Goal: Task Accomplishment & Management: Manage account settings

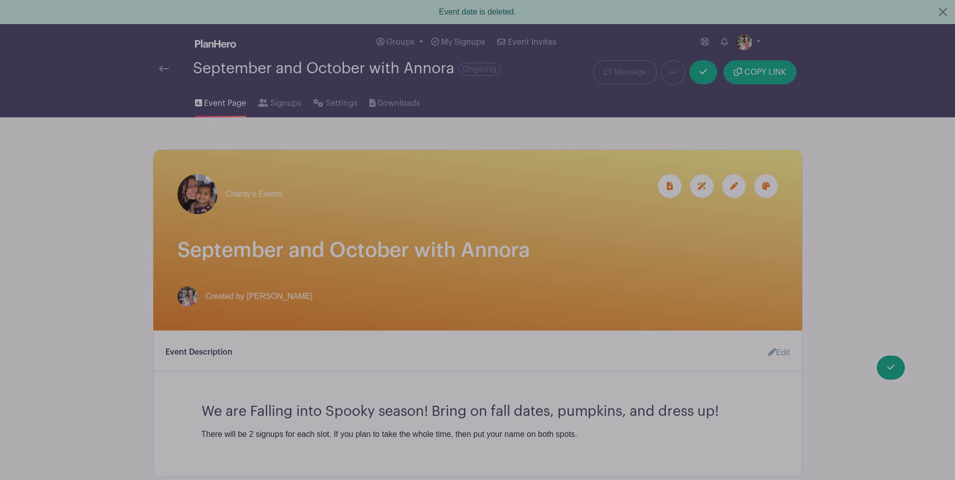
scroll to position [579, 0]
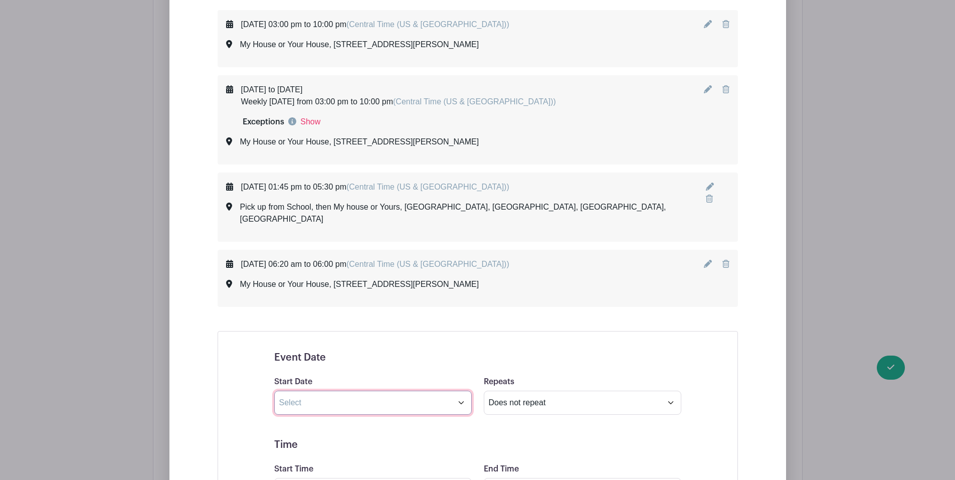
click at [462, 392] on input "text" at bounding box center [373, 403] width 198 height 24
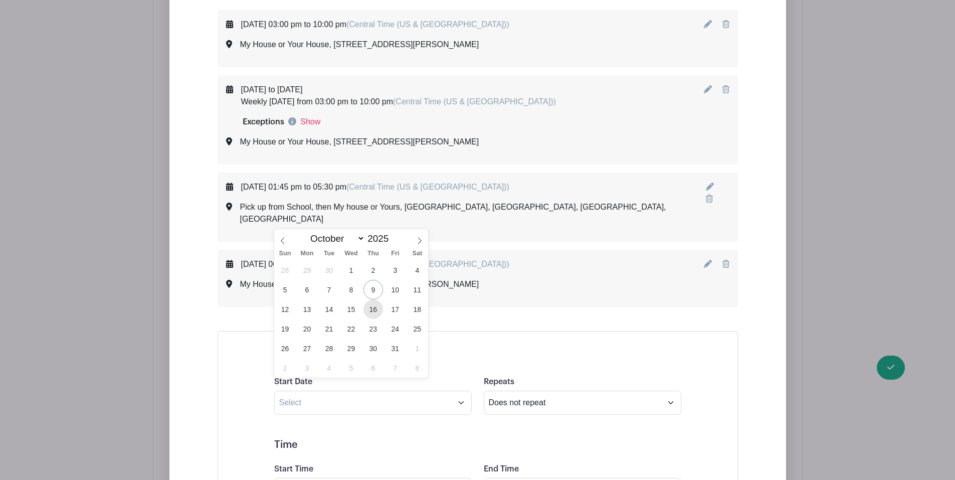
click at [373, 309] on span "16" at bounding box center [374, 309] width 20 height 20
type input "Oct 16 2025"
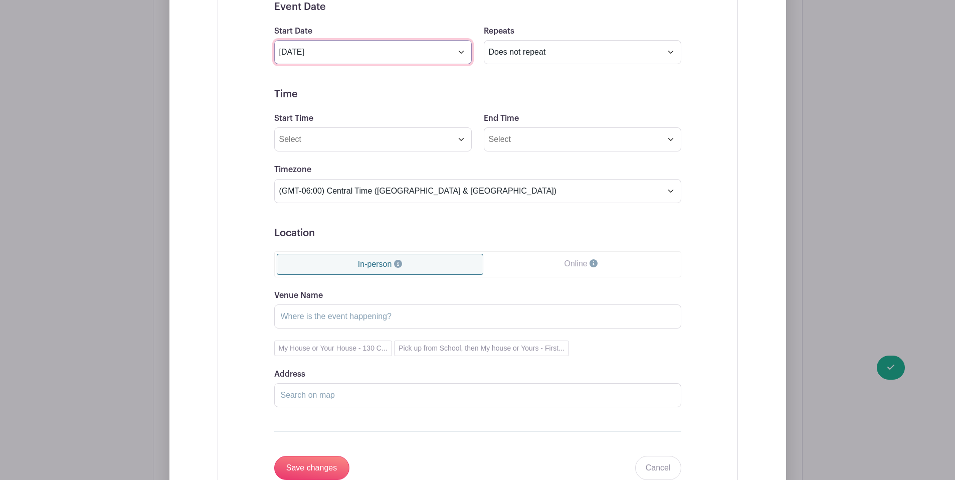
scroll to position [930, 0]
click at [653, 455] on link "Cancel" at bounding box center [658, 467] width 46 height 24
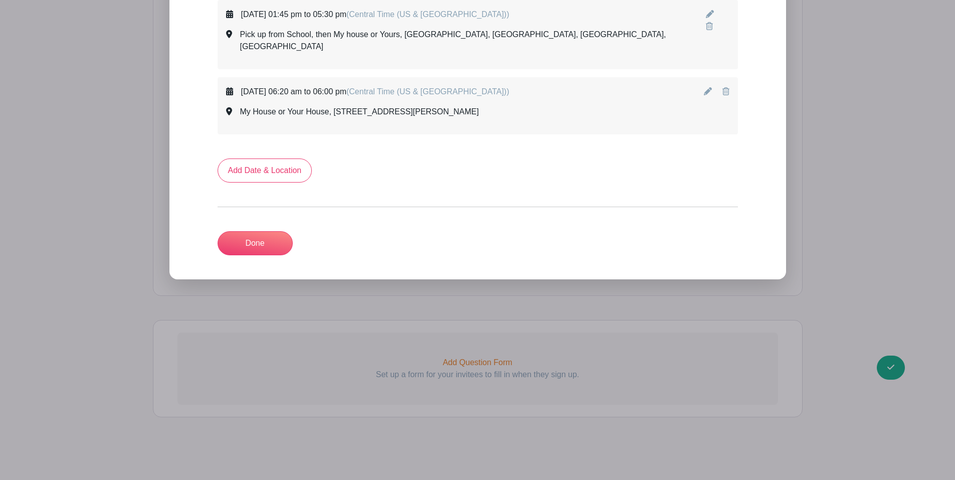
scroll to position [739, 0]
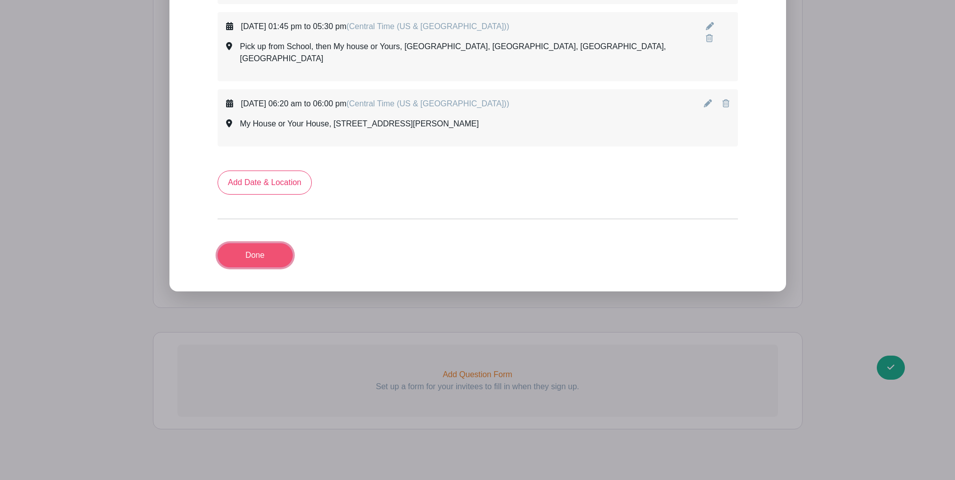
click at [271, 243] on link "Done" at bounding box center [255, 255] width 75 height 24
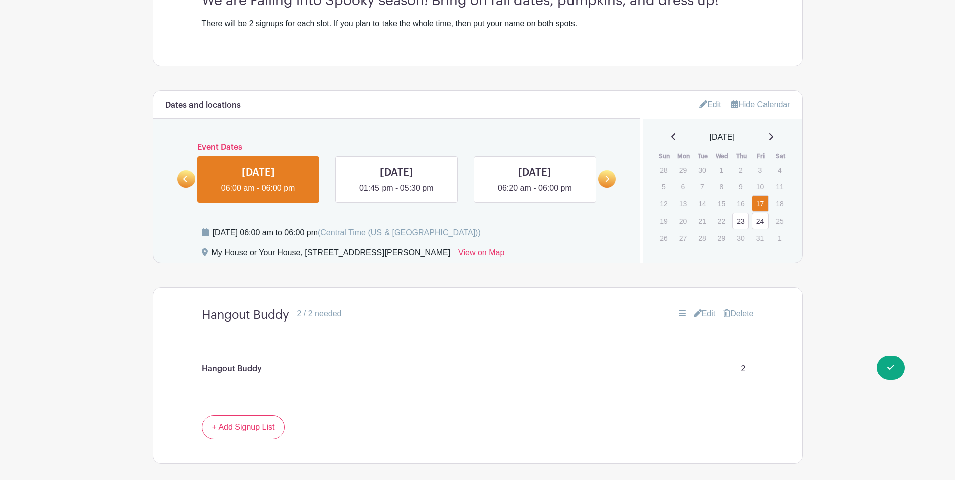
scroll to position [428, 0]
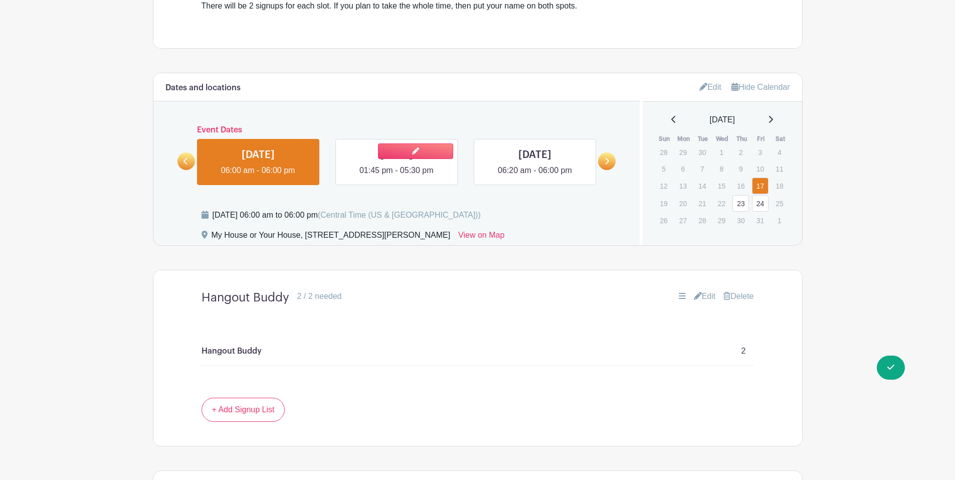
click at [397, 177] on link at bounding box center [397, 177] width 0 height 0
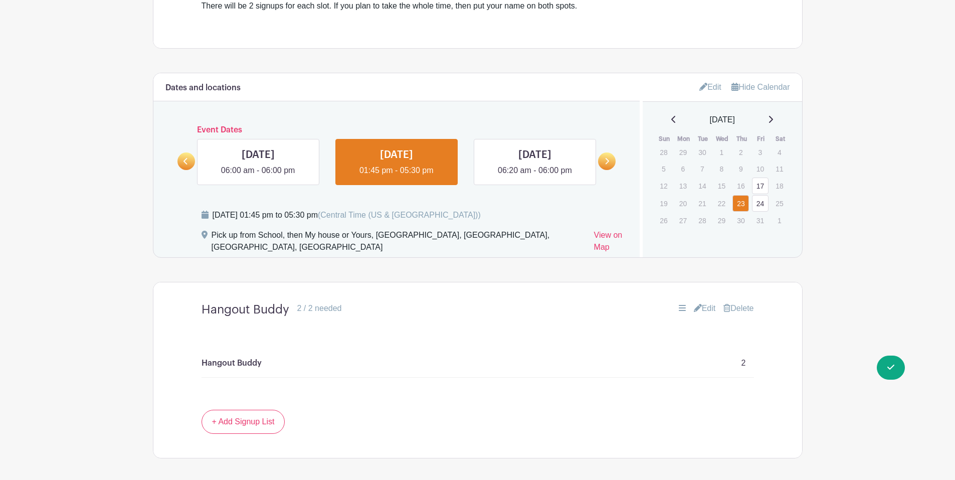
click at [701, 302] on link "Edit" at bounding box center [705, 308] width 22 height 12
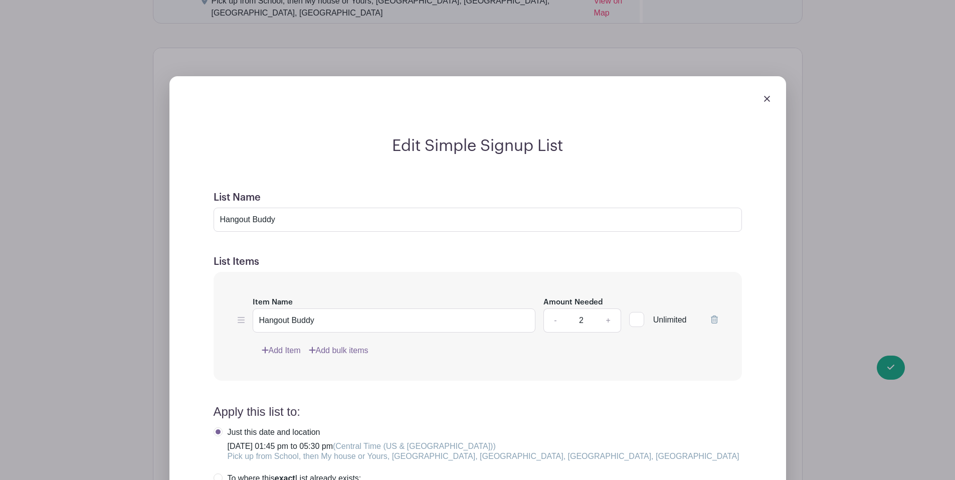
scroll to position [679, 0]
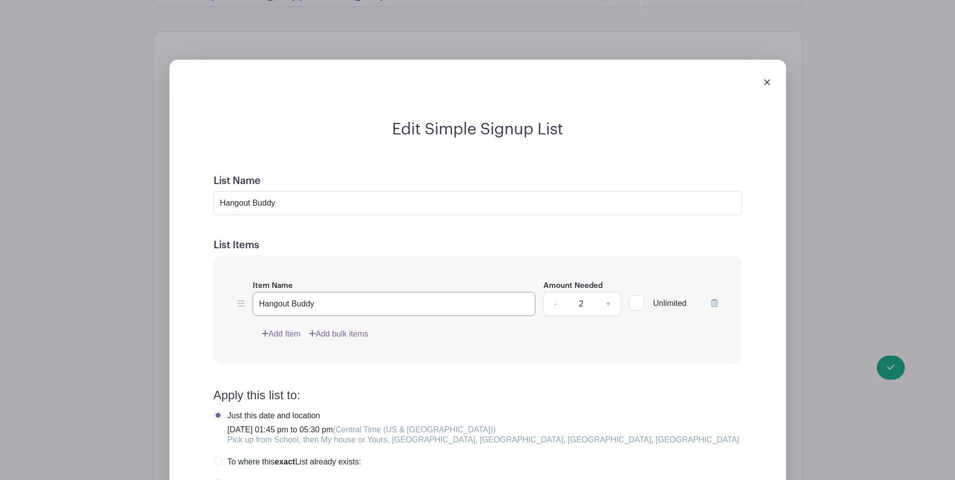
click at [263, 292] on input "Hangout Buddy" at bounding box center [394, 304] width 283 height 24
drag, startPoint x: 330, startPoint y: 293, endPoint x: 246, endPoint y: 292, distance: 84.8
click at [246, 292] on div "Item Name Hangout Buddy Amount Needed - 2 + Unlimited" at bounding box center [478, 297] width 480 height 37
type input "S"
type input "Pick up from School"
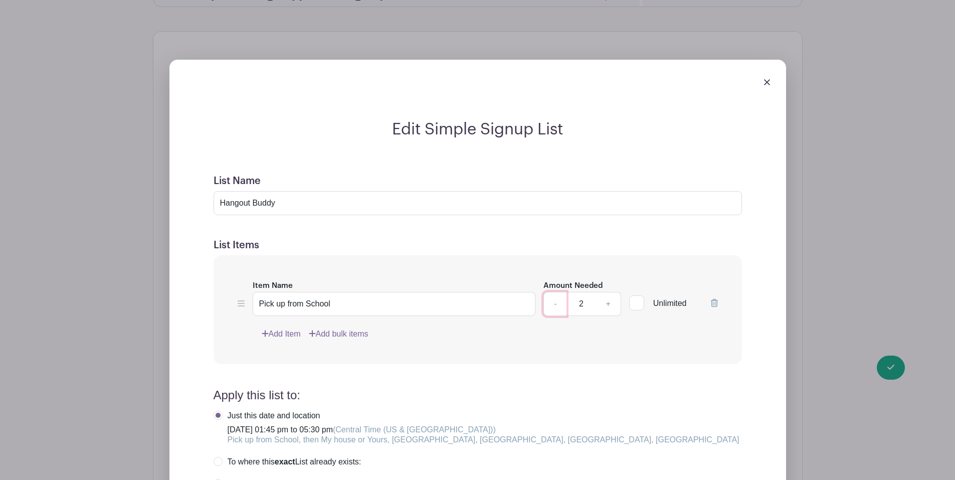
click at [554, 292] on link "-" at bounding box center [555, 304] width 23 height 24
type input "1"
click at [269, 328] on link "Add Item" at bounding box center [281, 334] width 39 height 12
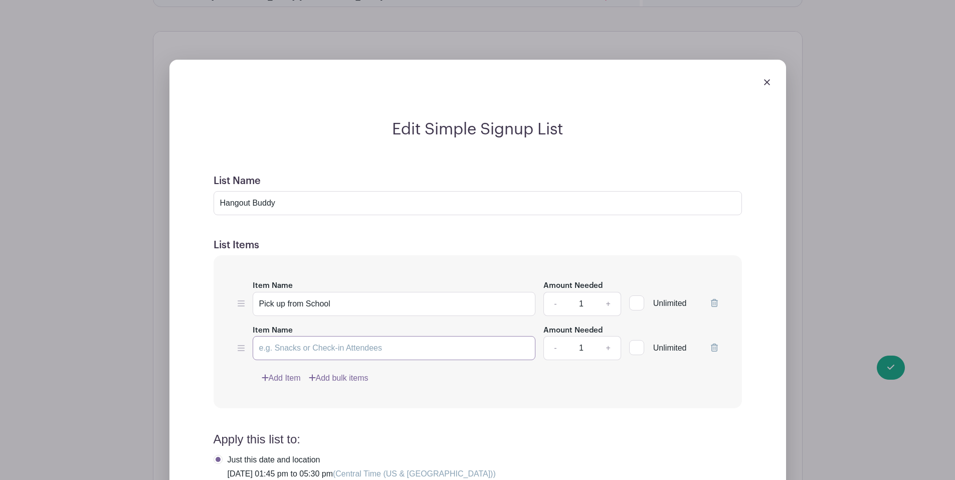
click at [315, 341] on input "Item Name" at bounding box center [394, 348] width 283 height 24
click at [374, 294] on input "Pick up from School" at bounding box center [394, 304] width 283 height 24
click at [373, 294] on input "Pick up from School @" at bounding box center [394, 304] width 283 height 24
type input "Pick up from School @ 1:45 - 2:00"
click at [385, 336] on input "Item Name" at bounding box center [394, 348] width 283 height 24
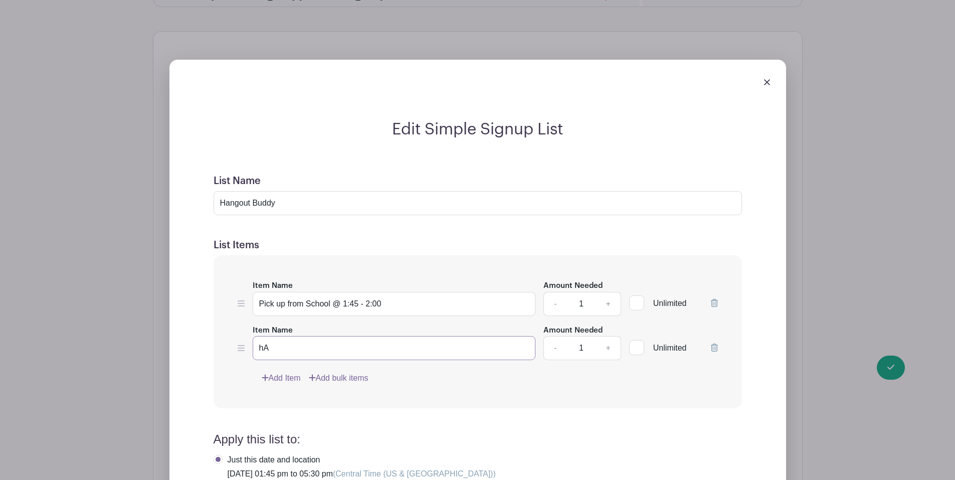
type input "h"
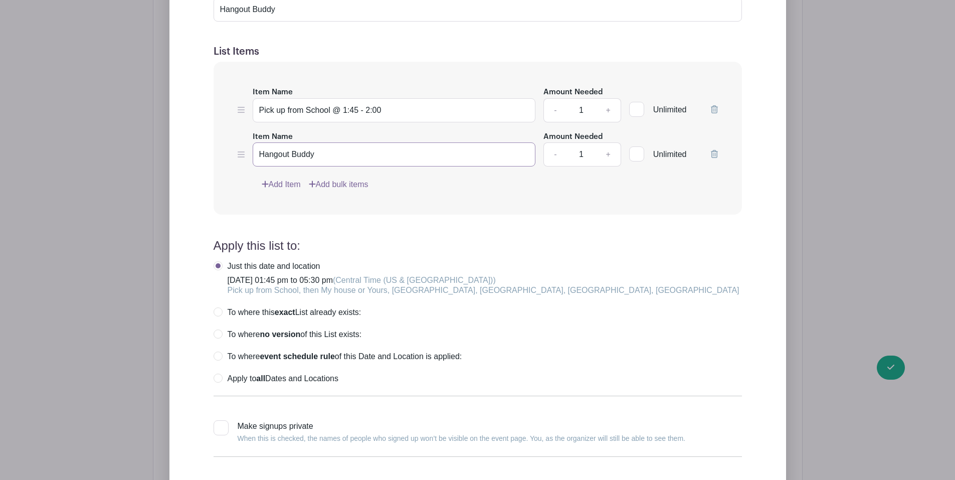
scroll to position [930, 0]
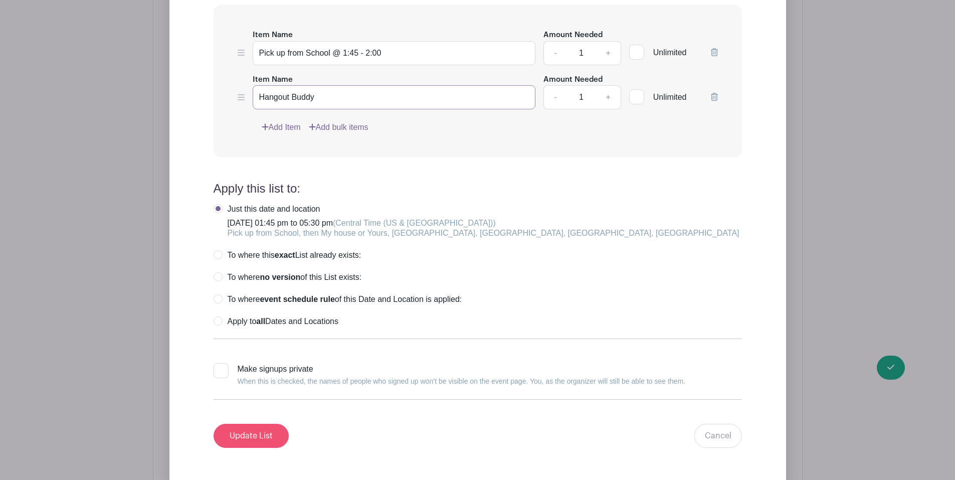
type input "Hangout Buddy"
click at [254, 426] on input "Update List" at bounding box center [251, 436] width 75 height 24
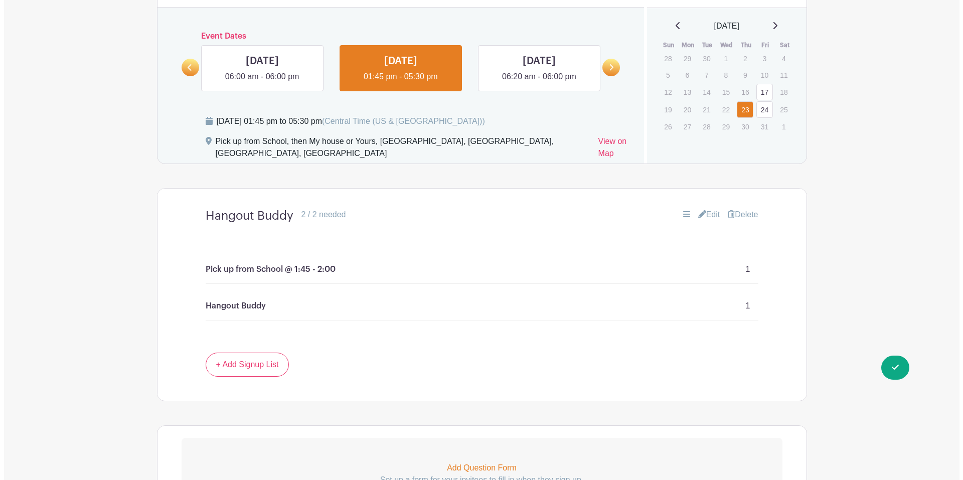
scroll to position [515, 0]
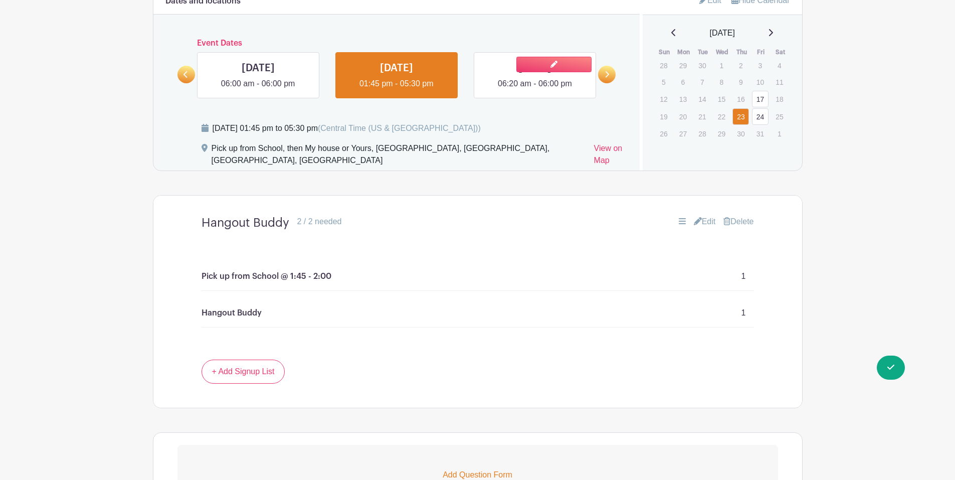
click at [535, 90] on link at bounding box center [535, 90] width 0 height 0
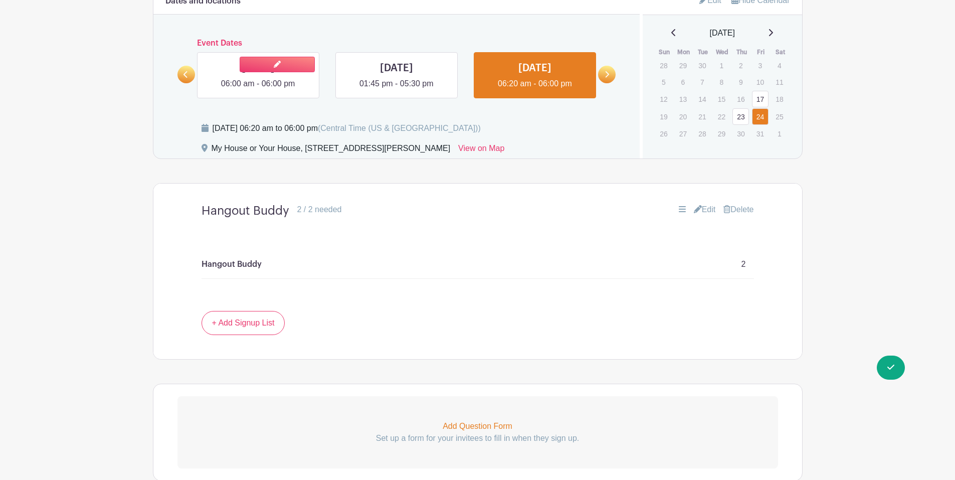
click at [258, 90] on link at bounding box center [258, 90] width 0 height 0
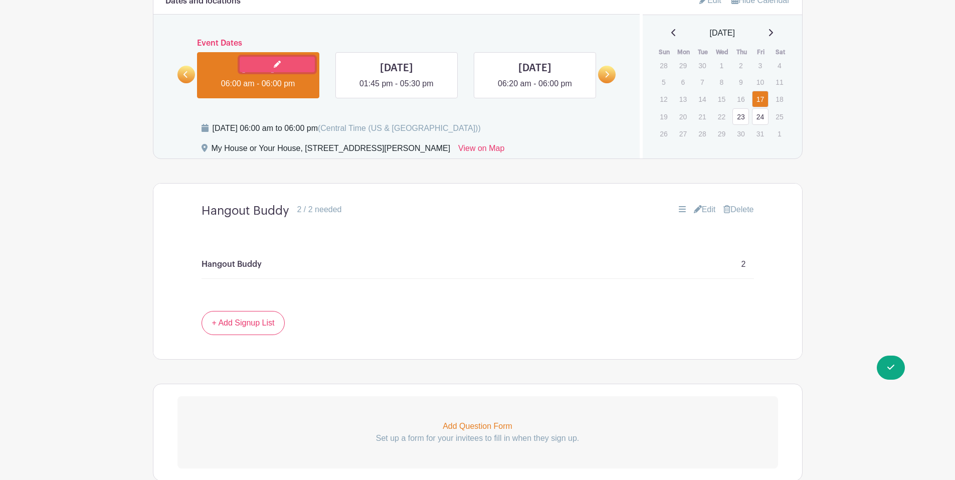
click at [287, 64] on link at bounding box center [277, 65] width 75 height 16
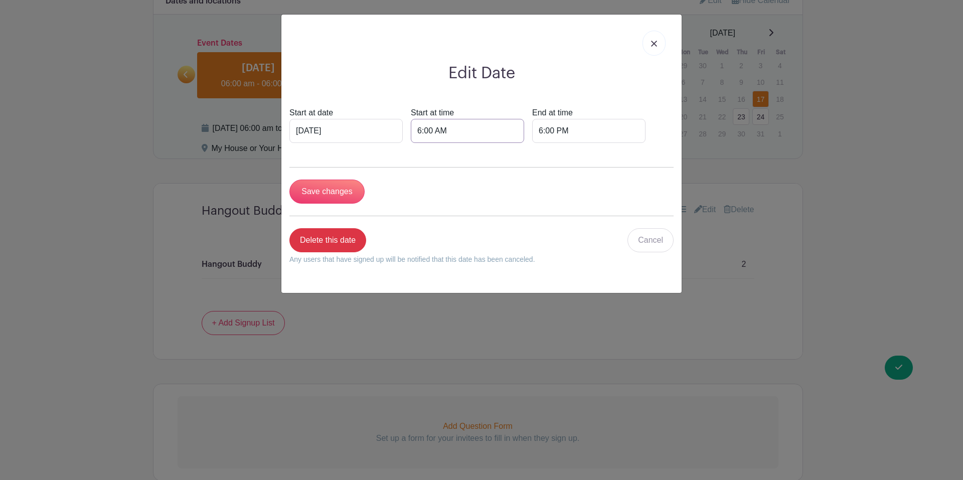
click at [427, 130] on input "6:00 AM" at bounding box center [467, 131] width 113 height 24
click at [490, 176] on div "00" at bounding box center [491, 175] width 33 height 19
click at [433, 169] on div "20" at bounding box center [427, 175] width 34 height 19
type input "6:20 AM"
click at [338, 192] on input "Save changes" at bounding box center [326, 192] width 75 height 24
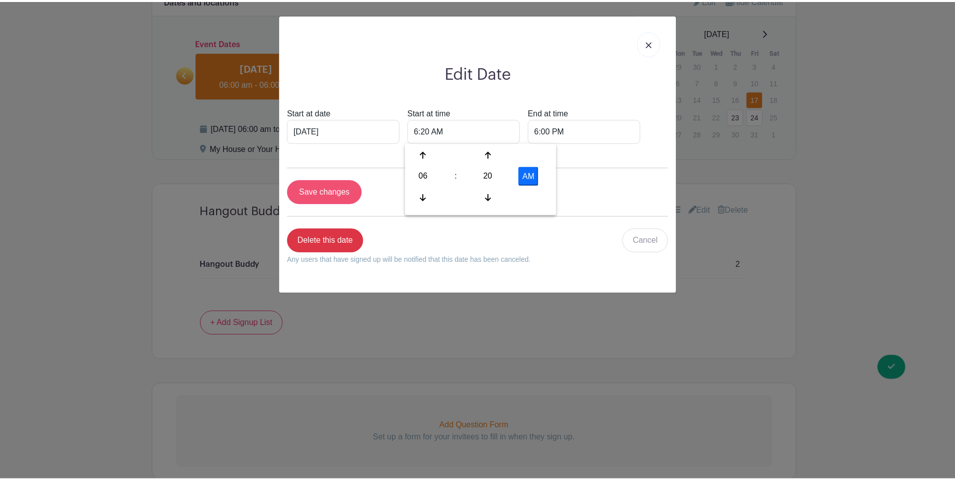
scroll to position [595, 0]
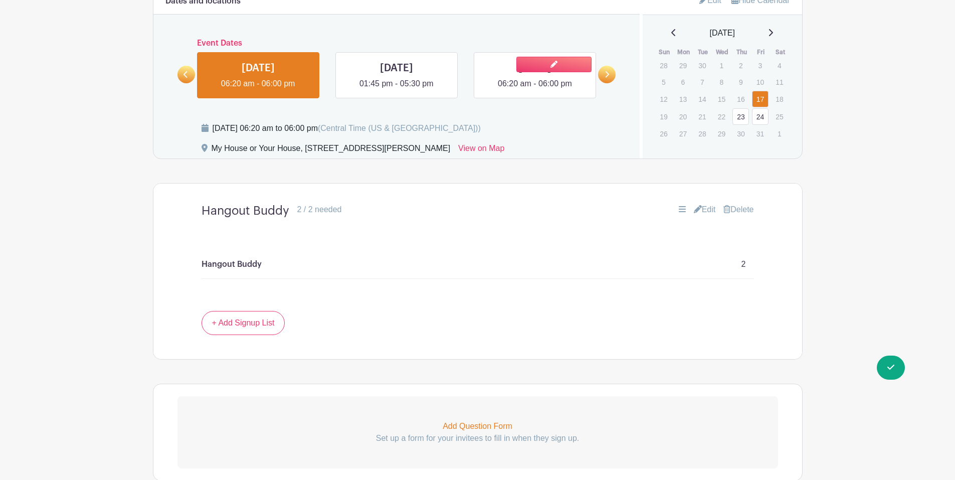
click at [535, 90] on link at bounding box center [535, 90] width 0 height 0
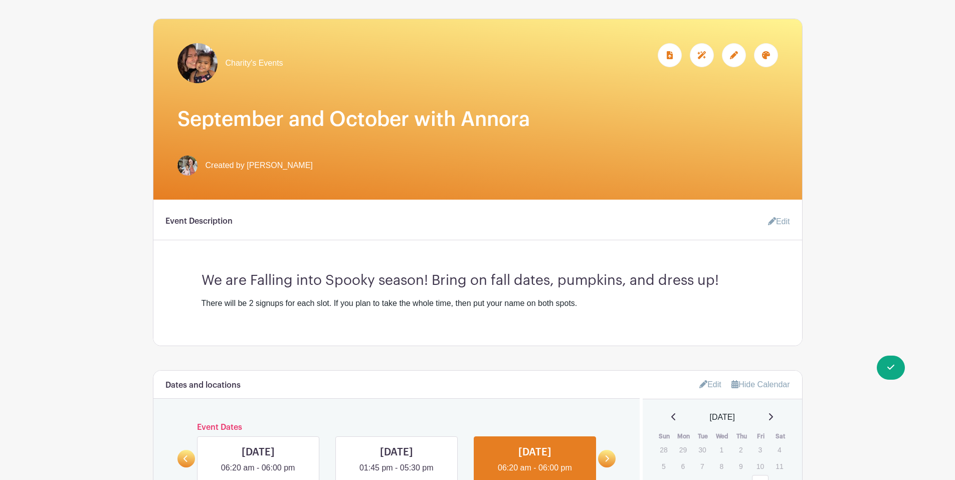
scroll to position [127, 0]
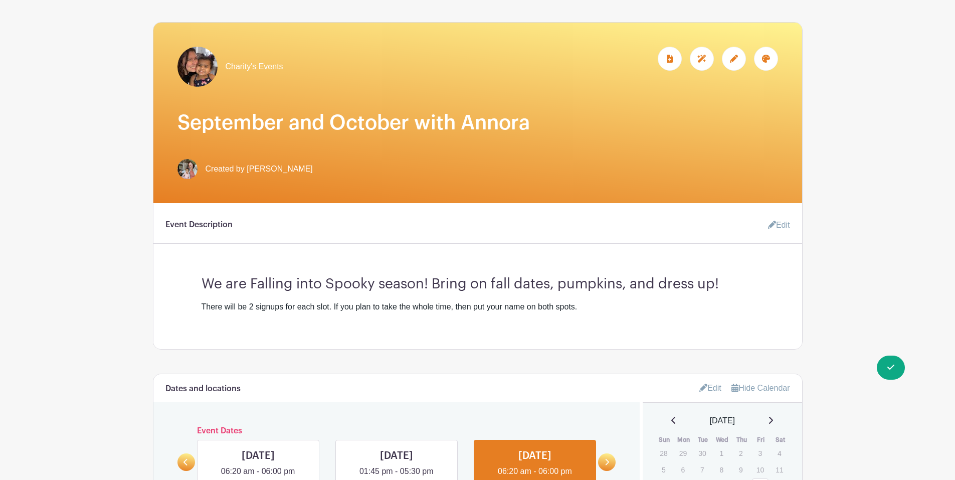
click at [735, 64] on div at bounding box center [734, 59] width 24 height 24
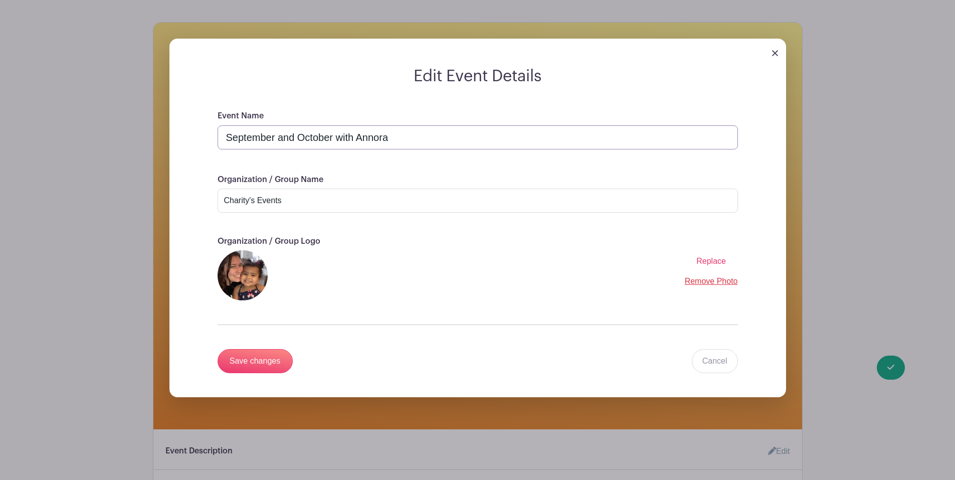
click at [293, 139] on input "September and October with Annora" at bounding box center [478, 137] width 521 height 24
drag, startPoint x: 390, startPoint y: 138, endPoint x: 311, endPoint y: 138, distance: 79.2
click at [311, 138] on input "September, October, and November with Annora" at bounding box center [478, 137] width 521 height 24
type input "September, October, and November with Annora"
click at [714, 358] on link "Cancel" at bounding box center [715, 361] width 46 height 24
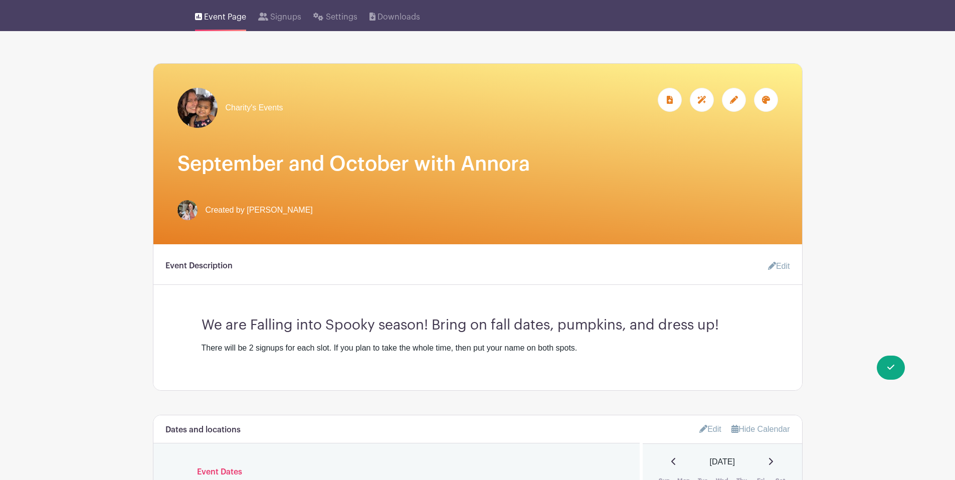
scroll to position [100, 0]
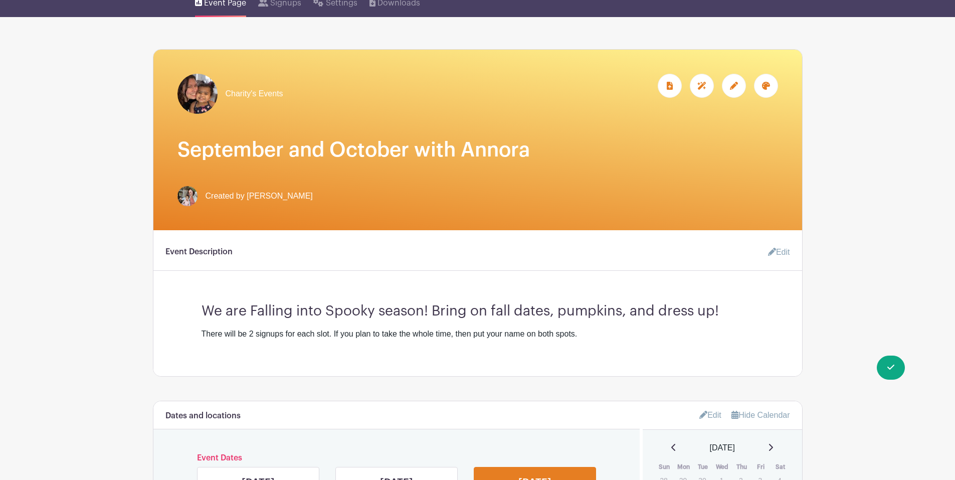
click at [782, 252] on link "Edit" at bounding box center [775, 252] width 30 height 20
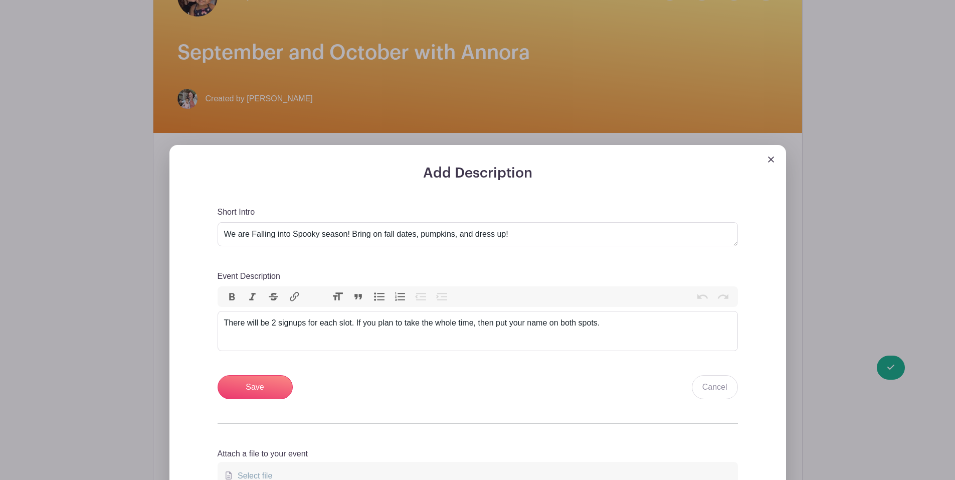
scroll to position [201, 0]
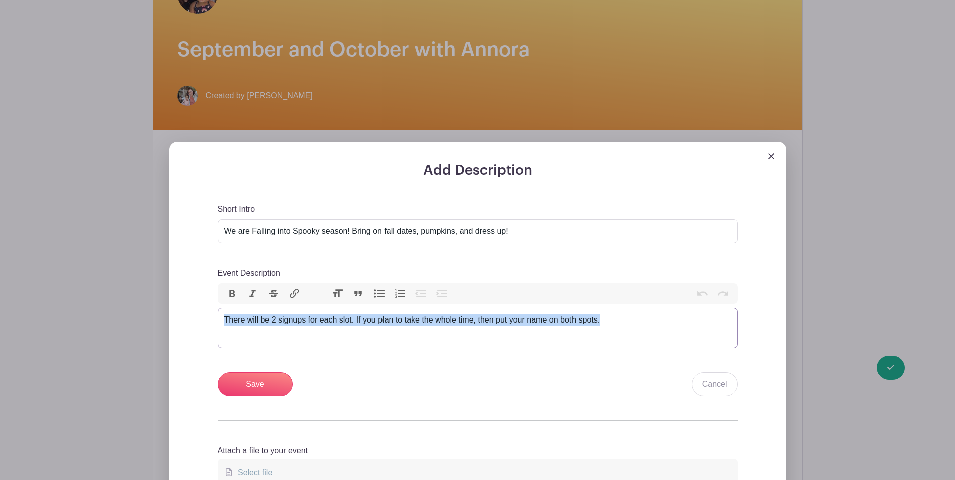
drag, startPoint x: 225, startPoint y: 320, endPoint x: 624, endPoint y: 326, distance: 399.3
click at [624, 326] on trix-editor "There will be 2 signups for each slot. If you plan to take the whole time, then…" at bounding box center [478, 328] width 521 height 40
type trix-editor "<div>There will be 2 signups for each slot. If you plan to take the whole time,…"
copy div "There will be 2 signups for each slot. If you plan to take the whole time, then…"
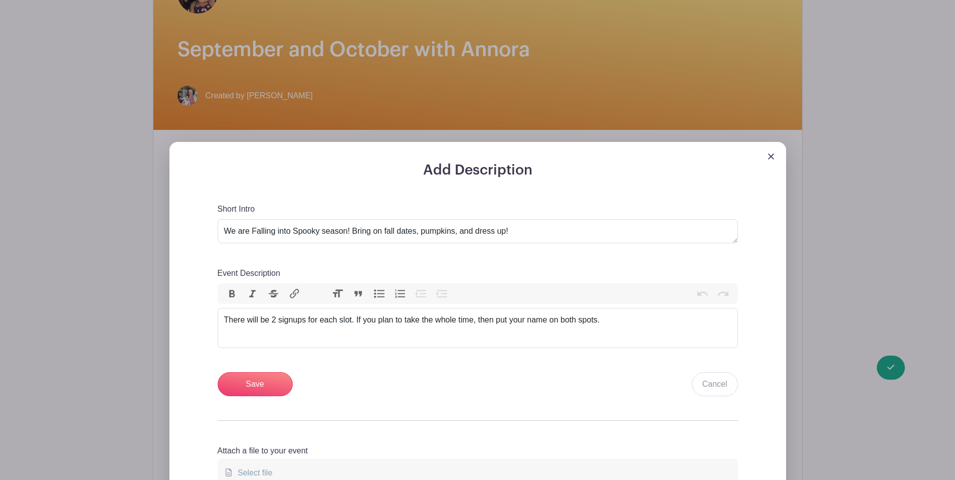
click at [692, 385] on div "Save Cancel" at bounding box center [478, 384] width 521 height 24
click at [717, 385] on link "Cancel" at bounding box center [715, 384] width 46 height 24
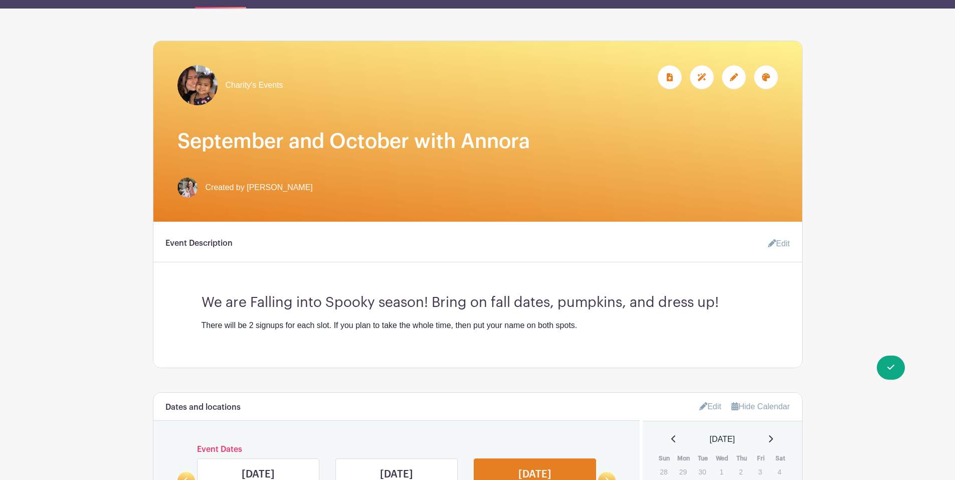
scroll to position [0, 0]
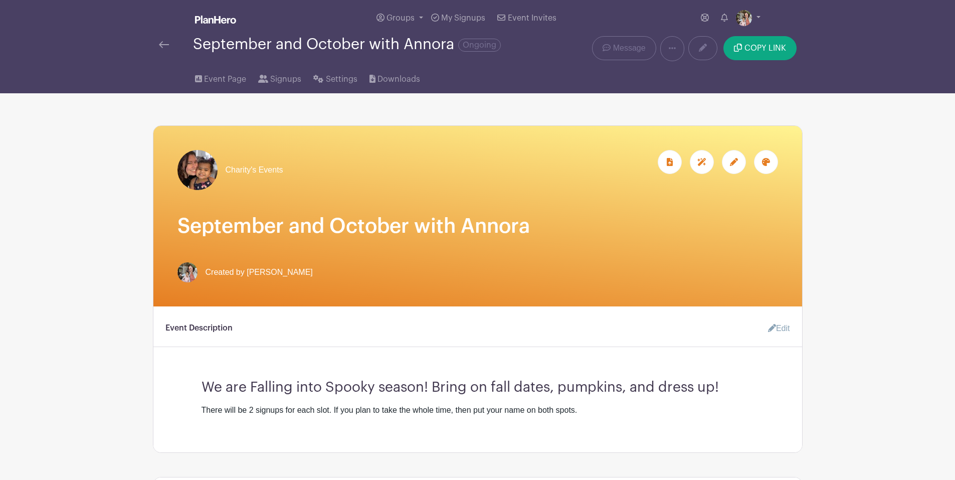
click at [174, 45] on div at bounding box center [176, 45] width 34 height 12
click at [169, 45] on img at bounding box center [164, 44] width 10 height 7
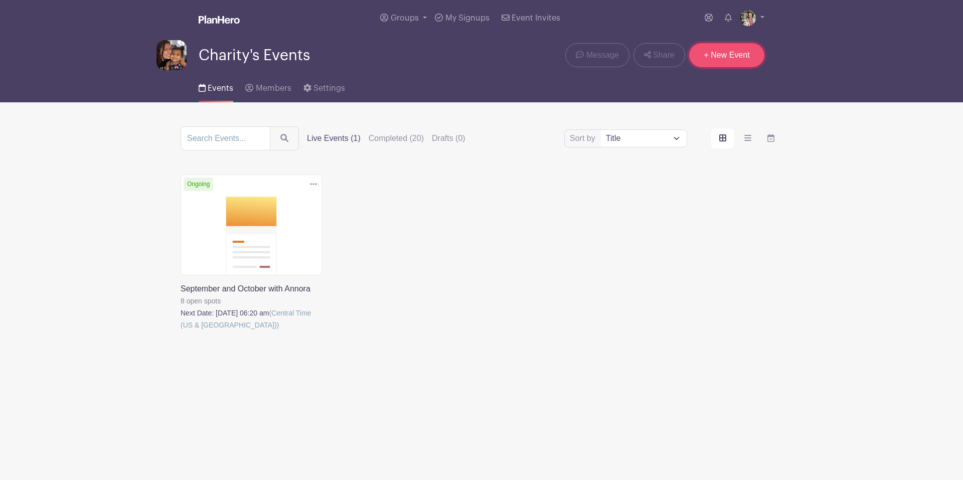
click at [736, 49] on link "+ New Event" at bounding box center [726, 55] width 75 height 24
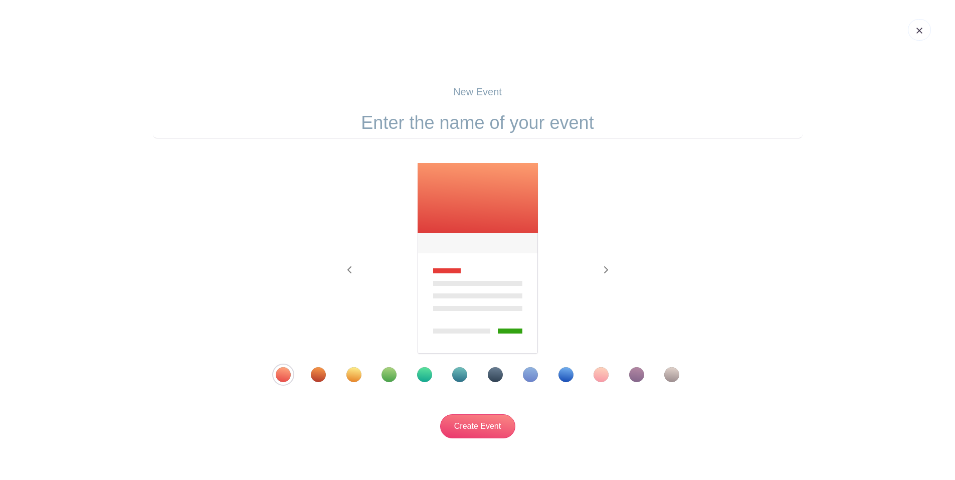
click at [321, 381] on div "Template 2" at bounding box center [318, 374] width 15 height 15
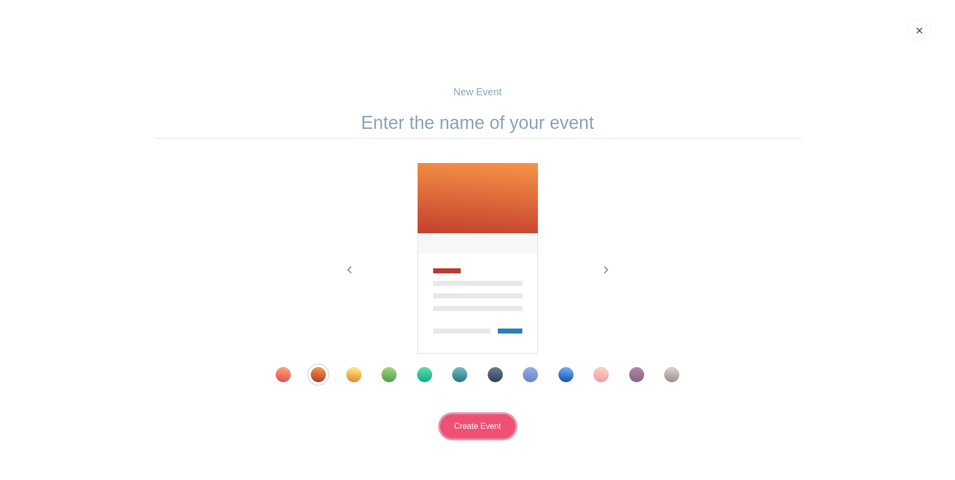
click at [481, 434] on input "Create Event" at bounding box center [477, 426] width 75 height 24
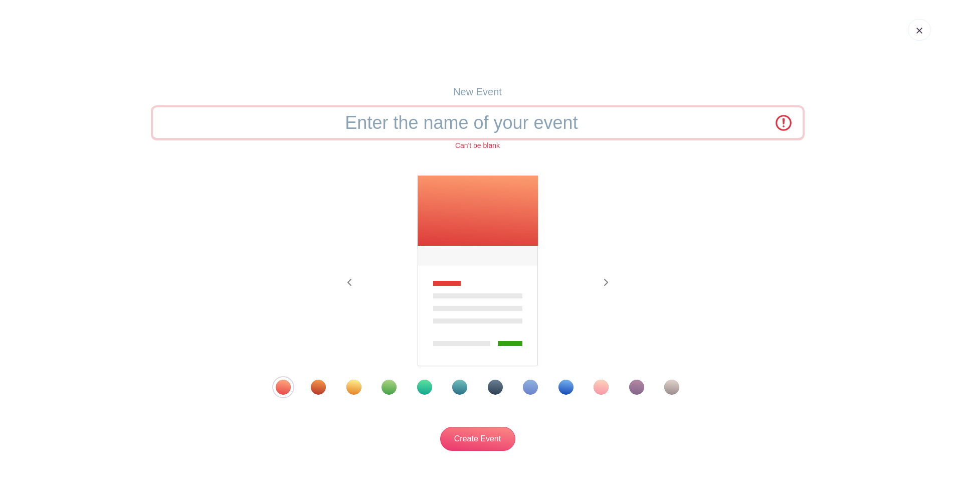
click at [475, 134] on input "text" at bounding box center [478, 122] width 650 height 31
type input "n"
type input "November with Annora"
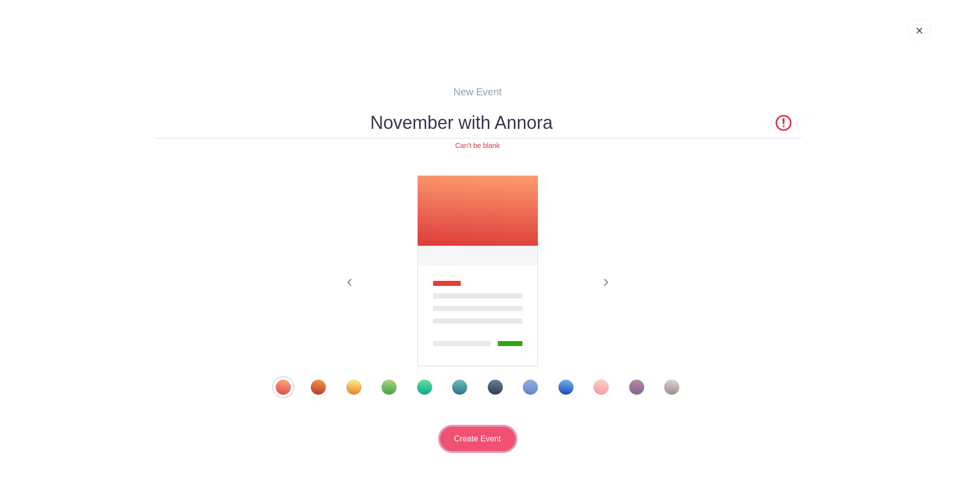
click at [475, 430] on input "Create Event" at bounding box center [477, 439] width 75 height 24
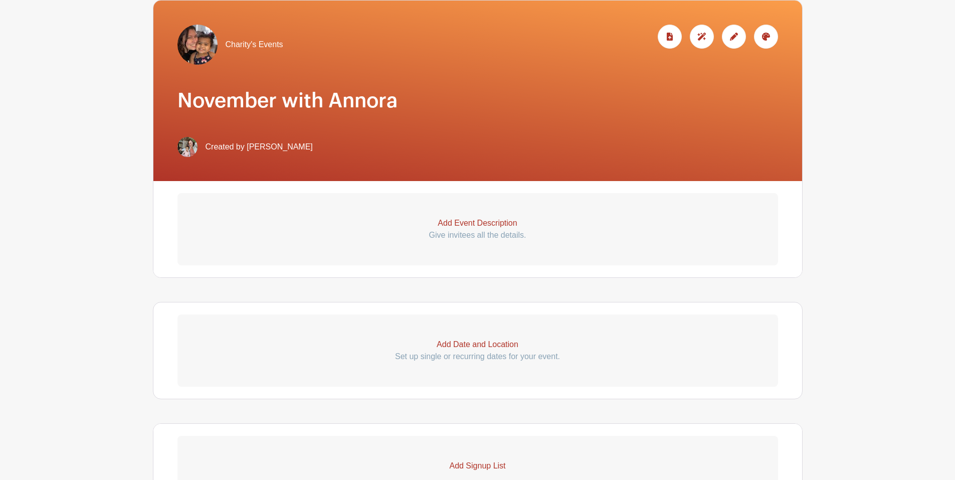
scroll to position [150, 0]
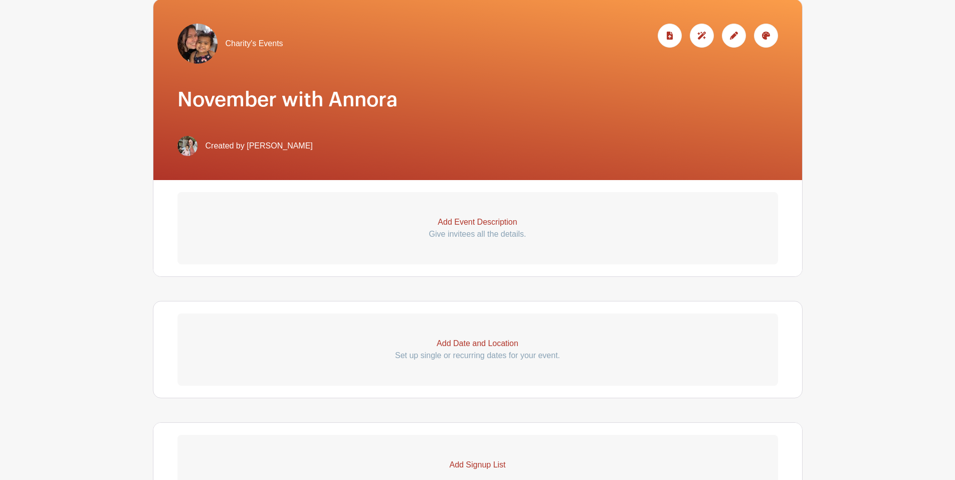
click at [507, 232] on p "Give invitees all the details." at bounding box center [478, 234] width 601 height 12
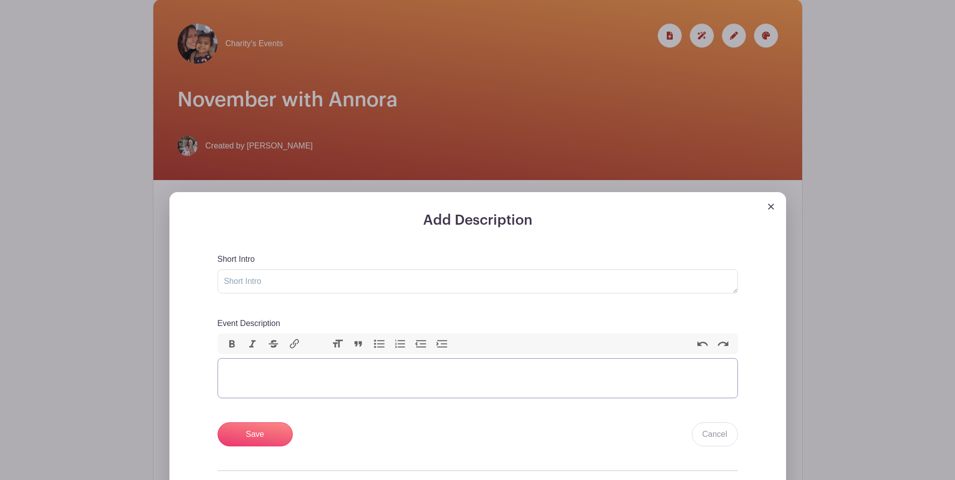
click at [486, 377] on trix-editor "Event Description" at bounding box center [478, 378] width 521 height 40
paste trix-editor "<div>There will be 2 signups for each slot. If you plan to take the whole time,…"
type trix-editor "<div>There will be 2 signups for each slot. If you plan to take the whole time,…"
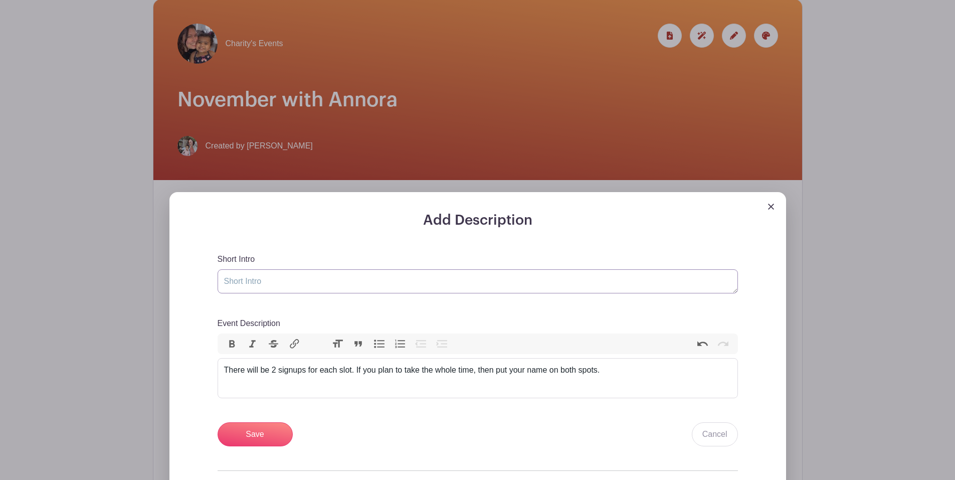
click at [428, 284] on textarea "Short Intro" at bounding box center [478, 281] width 521 height 24
type textarea "g"
click at [620, 369] on div "There will be 2 signups for each slot. If you plan to take the whole time, then…" at bounding box center [478, 370] width 508 height 12
drag, startPoint x: 457, startPoint y: 281, endPoint x: 517, endPoint y: 289, distance: 60.7
click at [457, 281] on textarea "Grab a date with our Cutie Pie and maybe do a little baking or" at bounding box center [478, 281] width 521 height 24
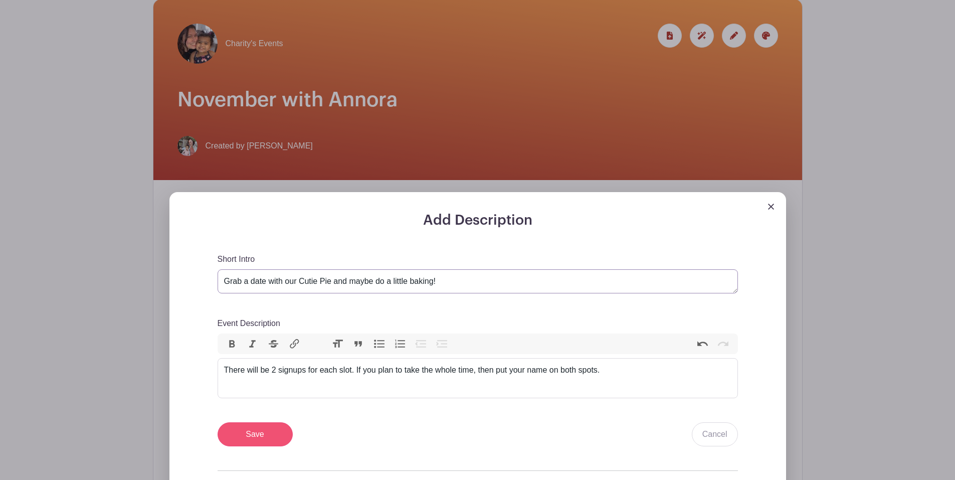
type textarea "Grab a date with our Cutie Pie and maybe do a little baking!"
click at [279, 430] on input "Save" at bounding box center [255, 434] width 75 height 24
